Goal: Find specific page/section: Find specific page/section

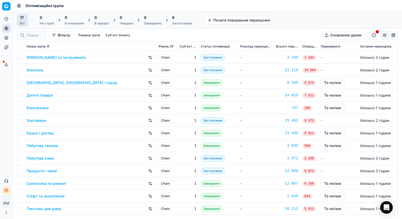
click at [38, 172] on link "Продукти і напої" at bounding box center [42, 171] width 30 height 5
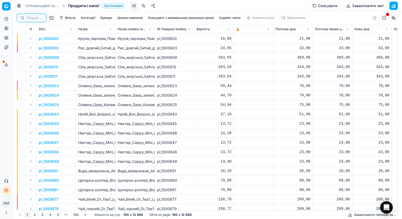
click at [35, 18] on input at bounding box center [35, 17] width 16 height 5
paste input "624682"
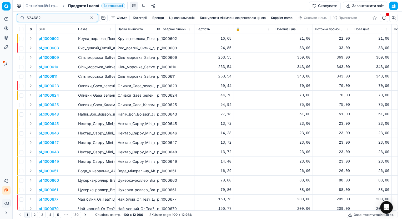
type input "624682"
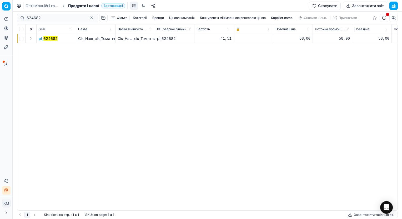
click at [52, 39] on mark "624682" at bounding box center [50, 38] width 14 height 4
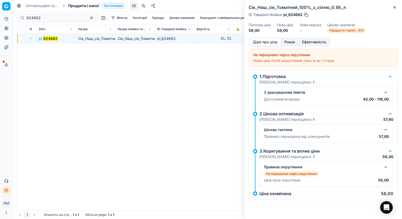
click at [289, 42] on button "Ринок" at bounding box center [290, 42] width 18 height 8
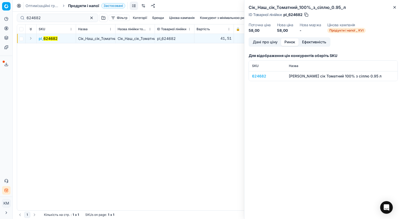
click at [256, 76] on div "624682" at bounding box center [267, 76] width 31 height 5
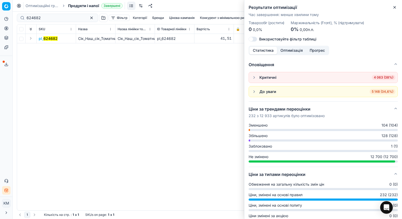
click at [41, 6] on link "Оптимізаційні групи" at bounding box center [43, 5] width 34 height 5
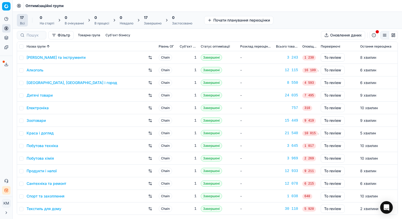
click at [45, 70] on div "Алкоголь" at bounding box center [91, 70] width 128 height 8
click at [30, 69] on link "Алкоголь" at bounding box center [35, 70] width 17 height 5
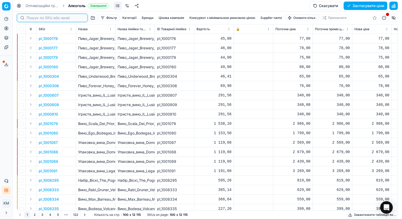
click at [36, 17] on input at bounding box center [56, 17] width 58 height 5
paste input "421361"
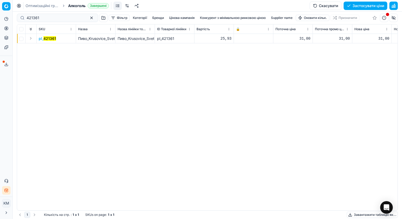
click at [42, 39] on span "pl_ 421361" at bounding box center [47, 38] width 17 height 5
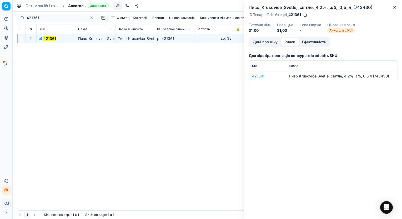
click at [289, 43] on button "Ринок" at bounding box center [290, 42] width 18 height 8
click at [256, 77] on div "421361" at bounding box center [267, 76] width 31 height 5
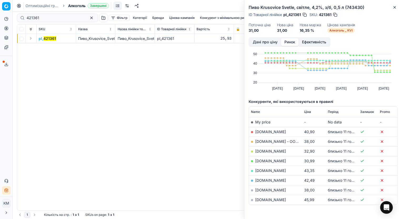
scroll to position [26, 0]
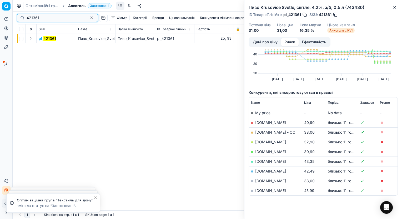
drag, startPoint x: 42, startPoint y: 18, endPoint x: 21, endPoint y: 17, distance: 21.1
click at [21, 17] on div "421361" at bounding box center [57, 18] width 81 height 8
paste input "798469"
type input "798469"
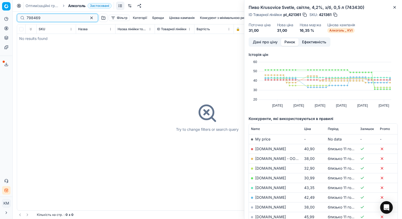
click at [49, 19] on input "798469" at bounding box center [56, 17] width 58 height 5
